Goal: Task Accomplishment & Management: Manage account settings

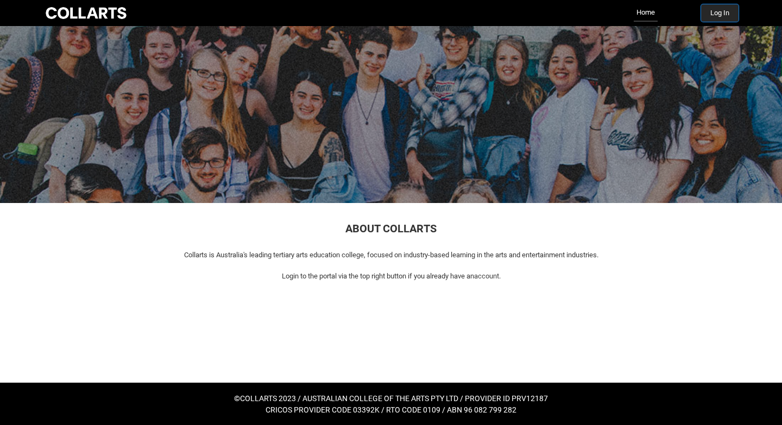
click at [722, 18] on button "Log In" at bounding box center [719, 12] width 37 height 17
click at [650, 17] on link "Home" at bounding box center [646, 12] width 24 height 17
click at [711, 19] on button "Log In" at bounding box center [719, 12] width 37 height 17
